Goal: Task Accomplishment & Management: Manage account settings

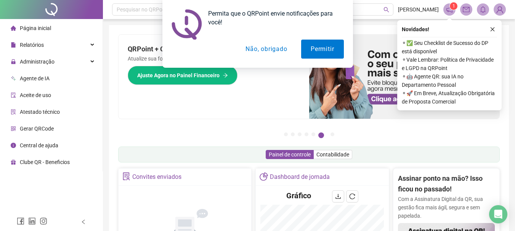
drag, startPoint x: 258, startPoint y: 47, endPoint x: 194, endPoint y: 63, distance: 66.7
click at [258, 47] on button "Não, obrigado" at bounding box center [266, 49] width 61 height 19
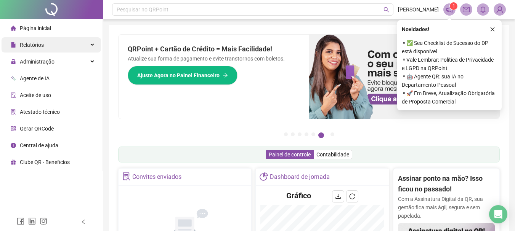
click at [48, 45] on div "Relatórios" at bounding box center [51, 44] width 99 height 15
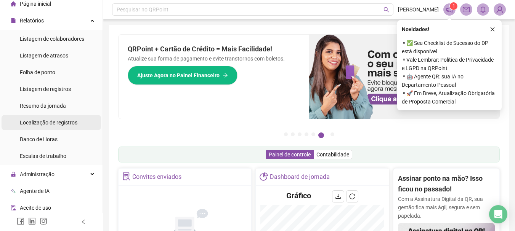
scroll to position [38, 0]
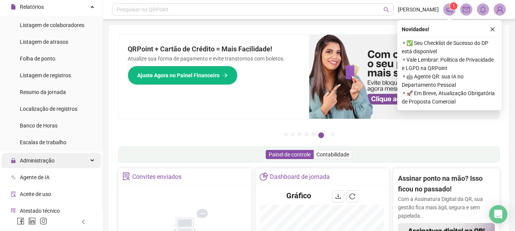
click at [29, 165] on span "Administração" at bounding box center [33, 160] width 44 height 15
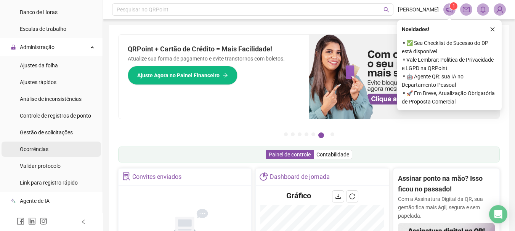
scroll to position [152, 0]
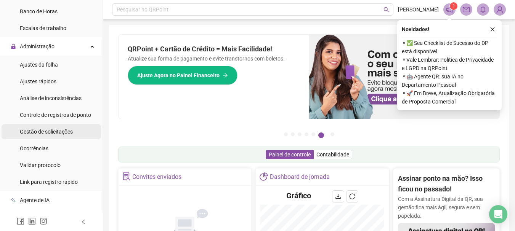
click at [53, 131] on span "Gestão de solicitações" at bounding box center [46, 132] width 53 height 6
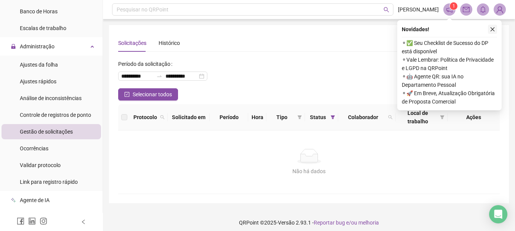
click at [488, 30] on button "button" at bounding box center [492, 29] width 9 height 9
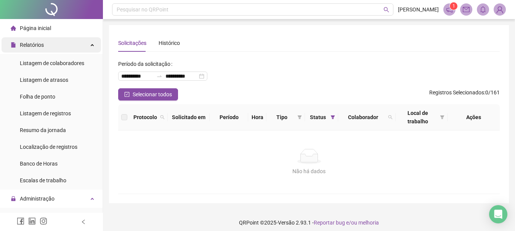
drag, startPoint x: 75, startPoint y: 46, endPoint x: 74, endPoint y: 50, distance: 4.5
click at [75, 46] on div "Relatórios" at bounding box center [51, 44] width 99 height 15
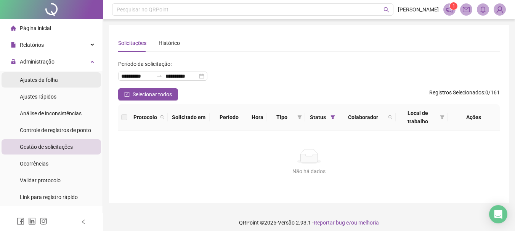
click at [45, 82] on span "Ajustes da folha" at bounding box center [39, 80] width 38 height 6
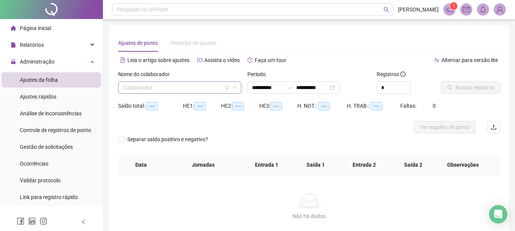
type input "**********"
click at [165, 88] on input "search" at bounding box center [176, 87] width 107 height 11
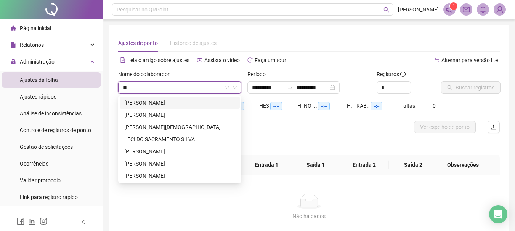
type input "***"
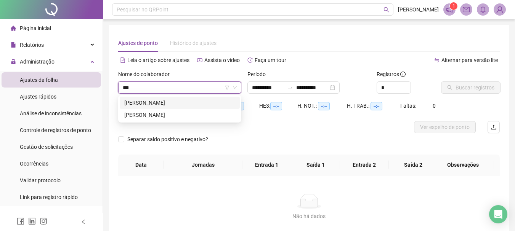
click at [139, 101] on div "[PERSON_NAME]" at bounding box center [179, 103] width 111 height 8
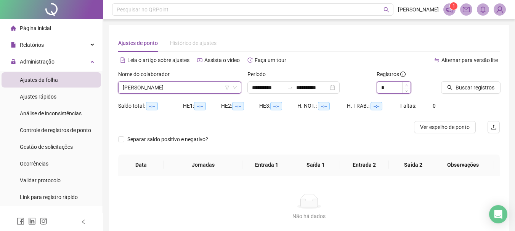
type input "*"
click at [406, 85] on span "Increase Value" at bounding box center [406, 85] width 8 height 7
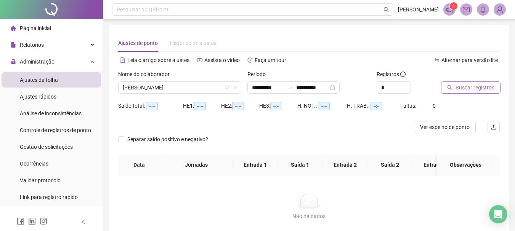
click at [465, 85] on span "Buscar registros" at bounding box center [475, 87] width 39 height 8
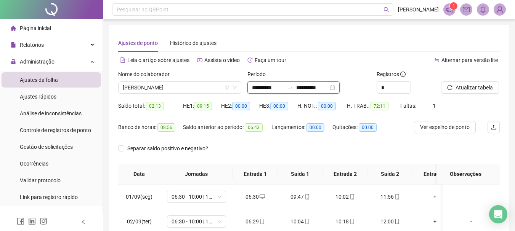
click at [284, 86] on input "**********" at bounding box center [268, 87] width 32 height 8
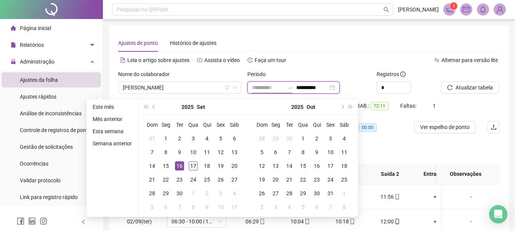
type input "**********"
click at [193, 165] on div "17" at bounding box center [193, 166] width 9 height 9
type input "**********"
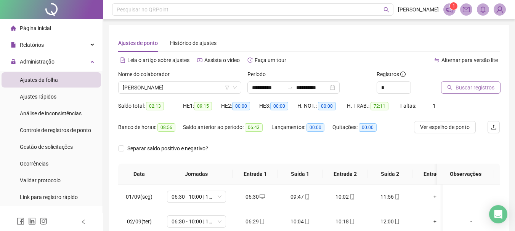
click at [476, 89] on span "Buscar registros" at bounding box center [475, 87] width 39 height 8
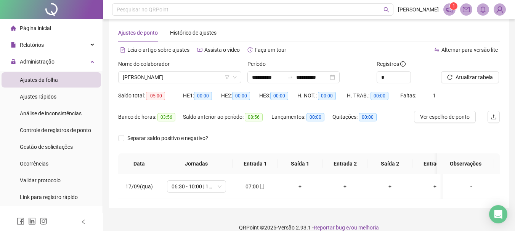
scroll to position [26, 0]
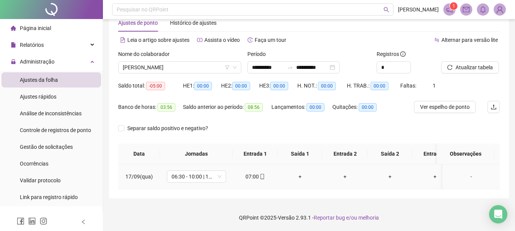
click at [262, 176] on td "07:00" at bounding box center [255, 177] width 45 height 25
click at [260, 174] on icon "mobile" at bounding box center [261, 176] width 3 height 5
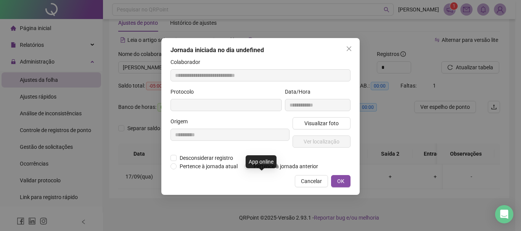
type input "**********"
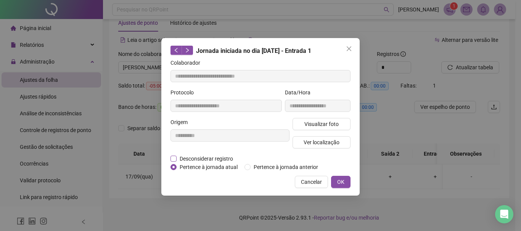
click at [181, 159] on span "Desconsiderar registro" at bounding box center [206, 159] width 59 height 8
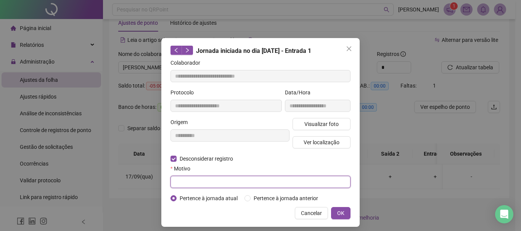
click at [195, 182] on input "text" at bounding box center [260, 182] width 180 height 12
type input "****"
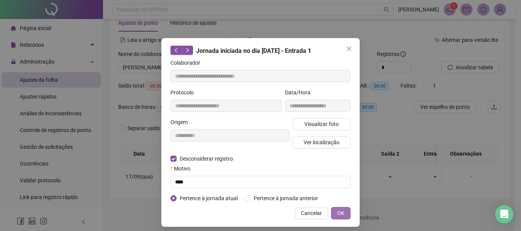
click at [339, 210] on span "OK" at bounding box center [340, 213] width 7 height 8
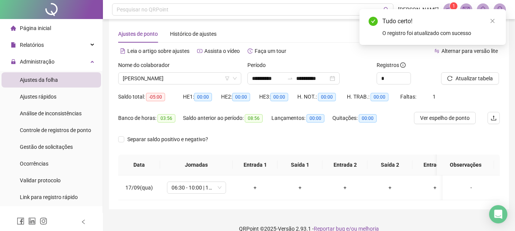
scroll to position [0, 0]
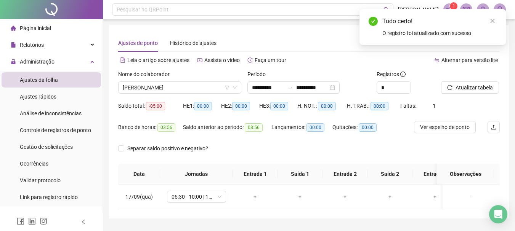
click at [35, 29] on span "Página inicial" at bounding box center [35, 28] width 31 height 6
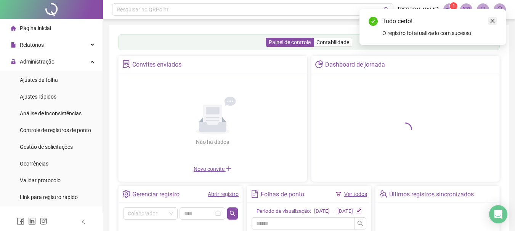
click at [494, 21] on icon "close" at bounding box center [492, 20] width 5 height 5
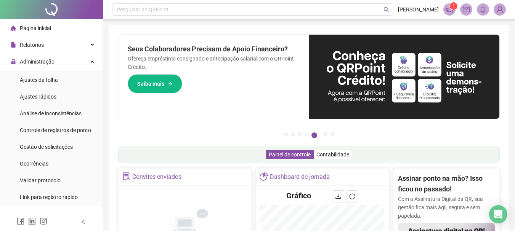
click at [497, 11] on img at bounding box center [499, 9] width 11 height 11
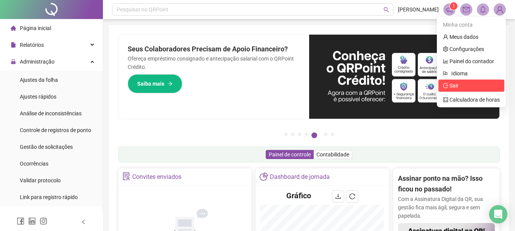
click at [451, 87] on span "Sair" at bounding box center [453, 86] width 9 height 6
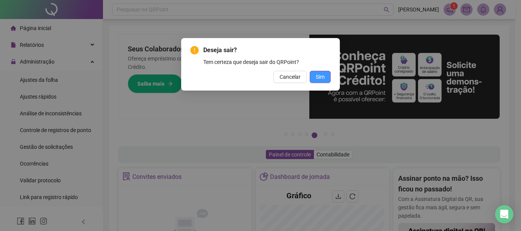
click at [314, 75] on button "Sim" at bounding box center [320, 77] width 21 height 12
